Goal: Register for event/course

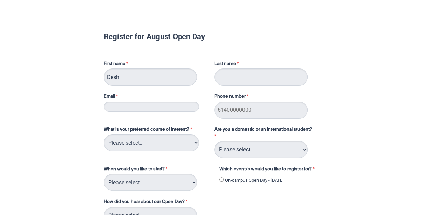
type input "Desh"
type input "[PERSON_NAME]"
type input "[EMAIL_ADDRESS][PERSON_NAME][DOMAIN_NAME]"
type input "0433820364"
click at [171, 142] on select "Please select... 2D Animation Acting Audio Engineering Circus Arts Comedy Digit…" at bounding box center [151, 143] width 95 height 17
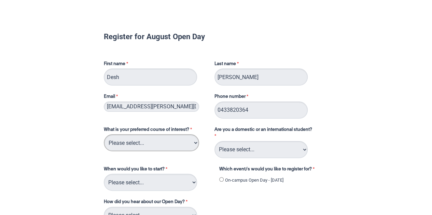
select select "tfa_221"
click at [104, 135] on select "Please select... 2D Animation Acting Audio Engineering Circus Arts Comedy Digit…" at bounding box center [151, 143] width 95 height 17
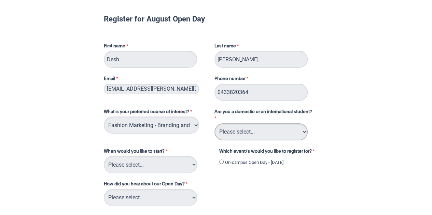
click at [233, 134] on select "Please select... Domestic Student International Student" at bounding box center [260, 132] width 93 height 17
select select "tfa_126"
click at [214, 124] on select "Please select... Domestic Student International Student" at bounding box center [260, 132] width 93 height 17
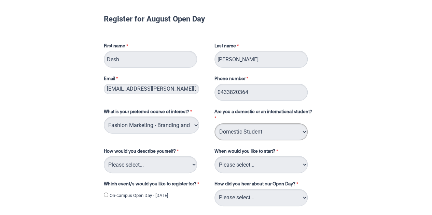
scroll to position [29, 0]
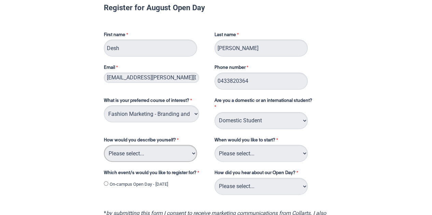
click at [170, 153] on select "Please select... I've completed Year 12 I'm looking for a career change I'm alr…" at bounding box center [150, 153] width 93 height 17
select select "tfa_71"
click at [104, 145] on select "Please select... I've completed Year 12 I'm looking for a career change I'm alr…" at bounding box center [150, 153] width 93 height 17
click at [258, 158] on select "Please select... Trimester 3 2025, starting [DATE] Trimester 1 2026, starting […" at bounding box center [260, 153] width 93 height 17
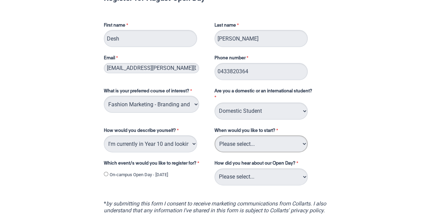
scroll to position [39, 0]
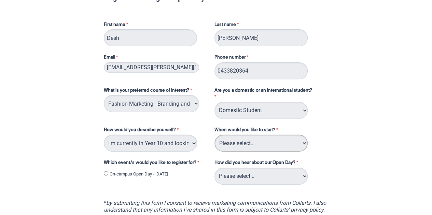
click at [253, 138] on select "Please select... Trimester 3 2025, starting [DATE] Trimester 1 2026, starting […" at bounding box center [260, 143] width 93 height 17
select select "tfa_234"
click at [214, 135] on select "Please select... Trimester 3 2025, starting [DATE] Trimester 1 2026, starting […" at bounding box center [260, 143] width 93 height 17
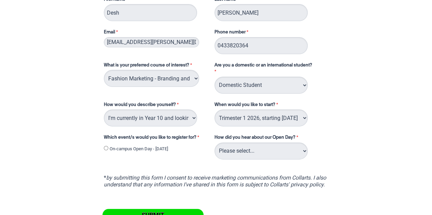
click at [168, 149] on label "On-campus Open Day - [DATE]" at bounding box center [139, 149] width 58 height 7
click at [108, 149] on input "On-campus Open Day - [DATE]" at bounding box center [106, 148] width 4 height 4
radio input "true"
click at [227, 156] on select "Please select... Career Advisor Career Expo Collarts Newsletter/Email Collarts …" at bounding box center [260, 151] width 93 height 17
select select "tfa_144"
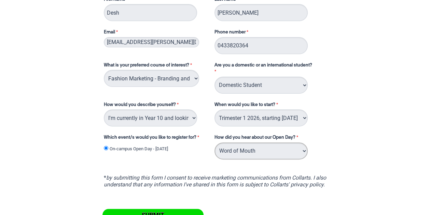
click at [214, 143] on select "Please select... Career Advisor Career Expo Collarts Newsletter/Email Collarts …" at bounding box center [260, 151] width 93 height 17
click at [180, 80] on select "Please select... 2D Animation Acting Audio Engineering Circus Arts Comedy Digit…" at bounding box center [151, 78] width 95 height 17
click at [76, 161] on div "Register for August Open Day First name Desh Last name [PERSON_NAME] Email [EMA…" at bounding box center [216, 107] width 427 height 335
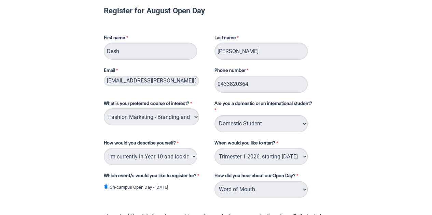
scroll to position [26, 0]
click at [182, 112] on select "Please select... 2D Animation Acting Audio Engineering Circus Arts Comedy Digit…" at bounding box center [151, 116] width 95 height 17
click at [22, 130] on div "Register for August Open Day First name Desh Last name [PERSON_NAME] Email [EMA…" at bounding box center [216, 145] width 427 height 335
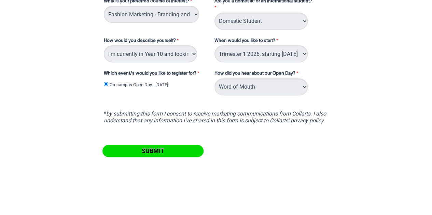
click at [133, 150] on input "Submit" at bounding box center [152, 151] width 101 height 12
